Goal: Answer question/provide support

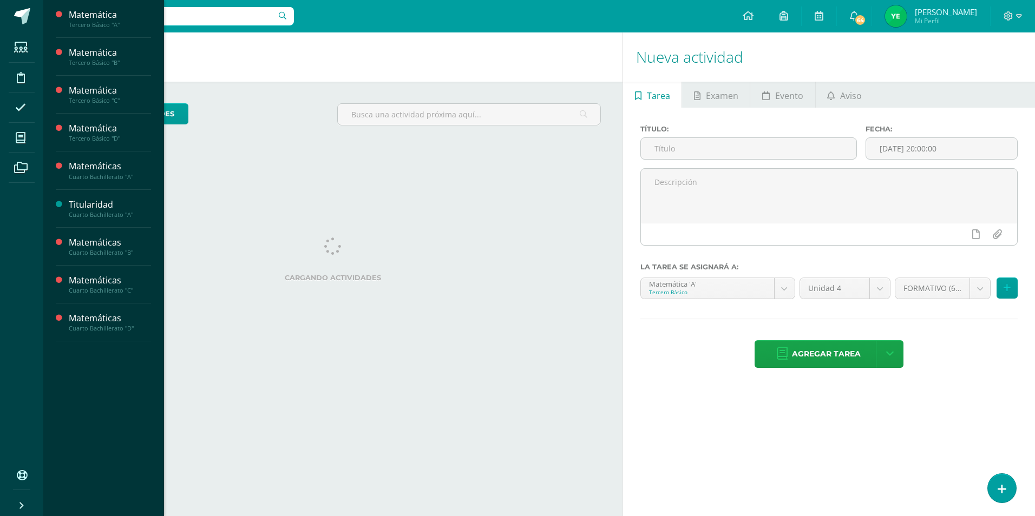
click at [30, 138] on span at bounding box center [21, 138] width 24 height 24
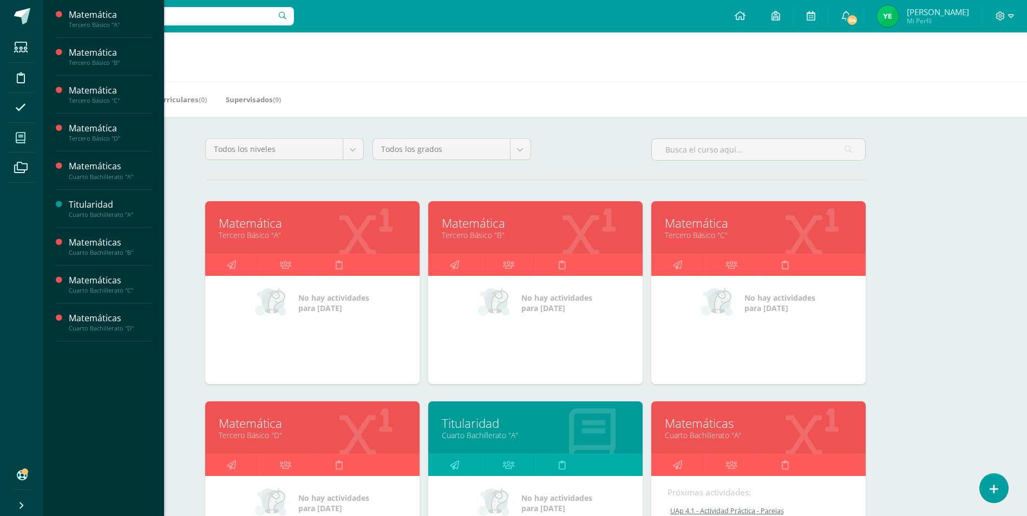
scroll to position [271, 0]
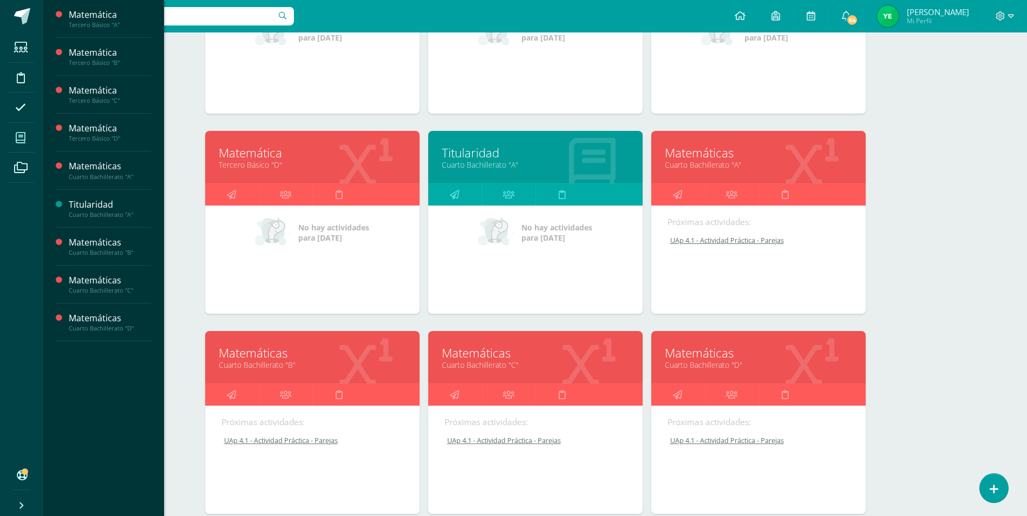
click at [532, 366] on link "Cuarto Bachillerato "C"" at bounding box center [535, 365] width 187 height 10
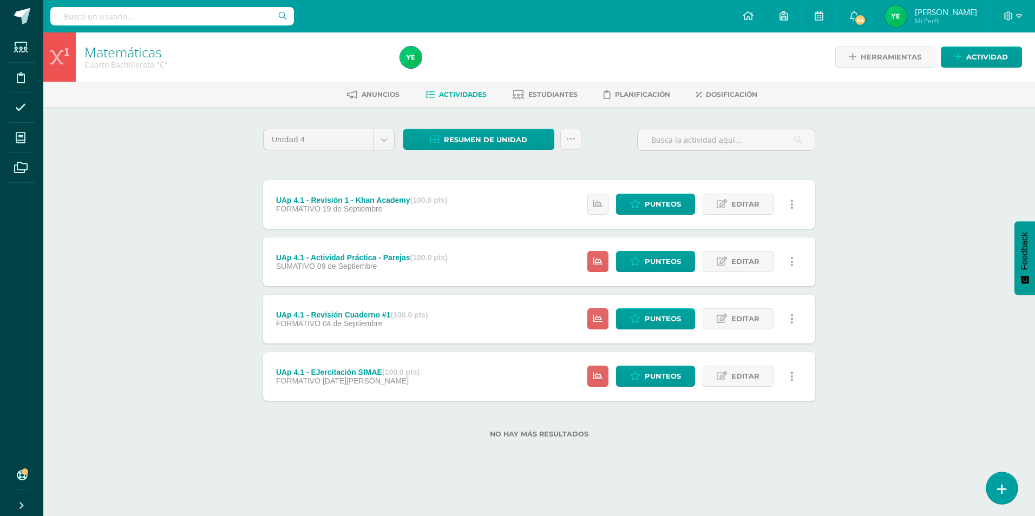
click at [998, 501] on link at bounding box center [1001, 488] width 31 height 31
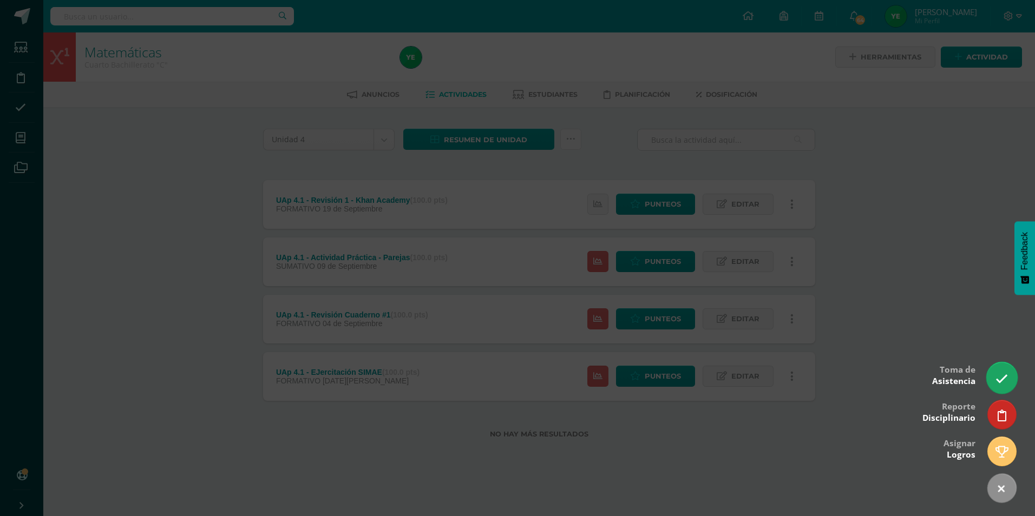
click at [1006, 384] on icon at bounding box center [1001, 379] width 12 height 12
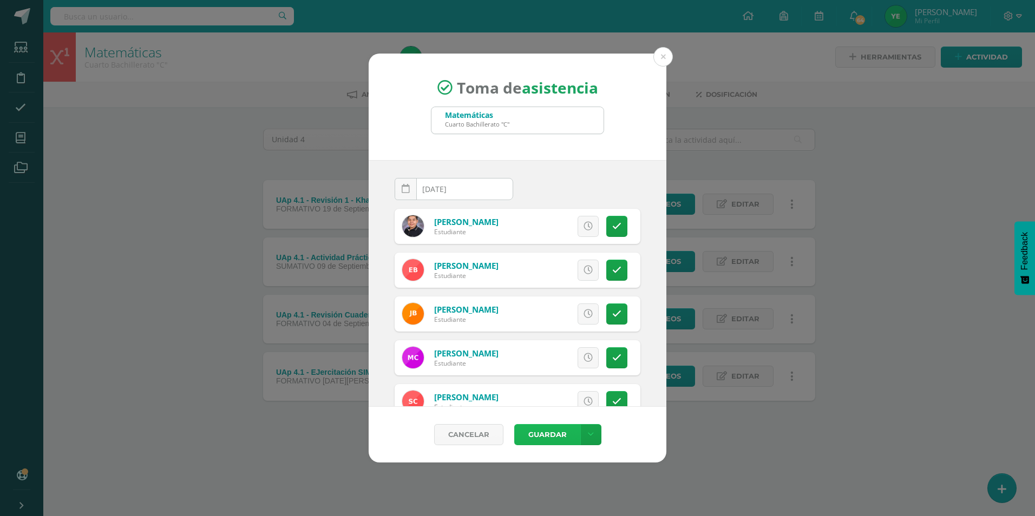
click at [558, 437] on button "Guardar" at bounding box center [547, 434] width 66 height 21
